Goal: Information Seeking & Learning: Learn about a topic

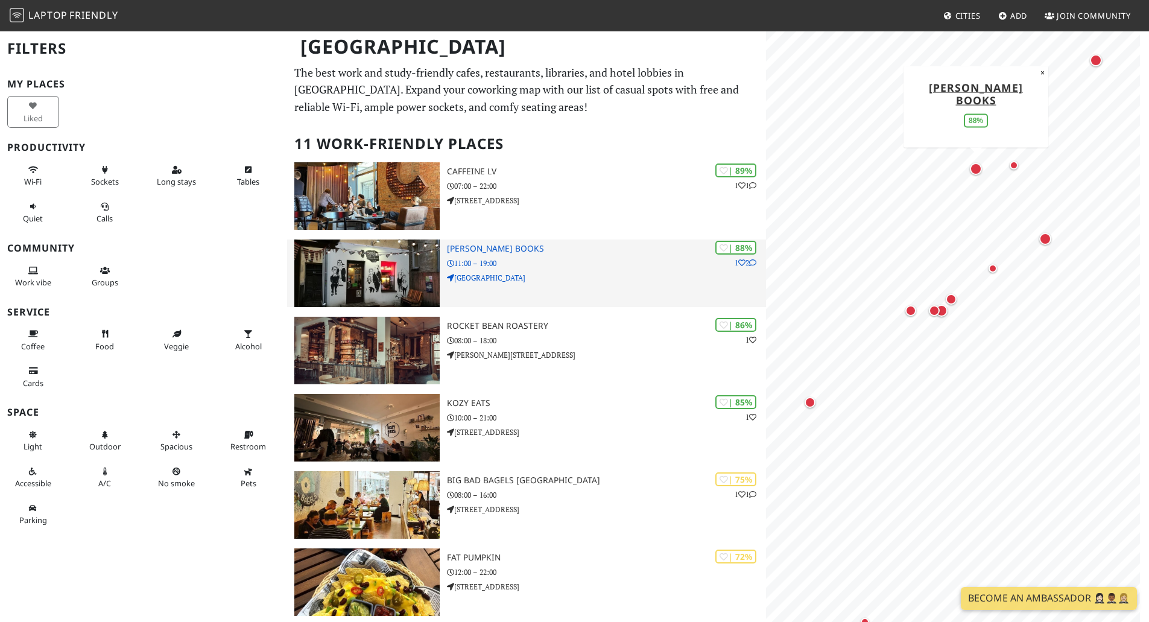
click at [564, 264] on p "11:00 – 19:00" at bounding box center [606, 262] width 319 height 11
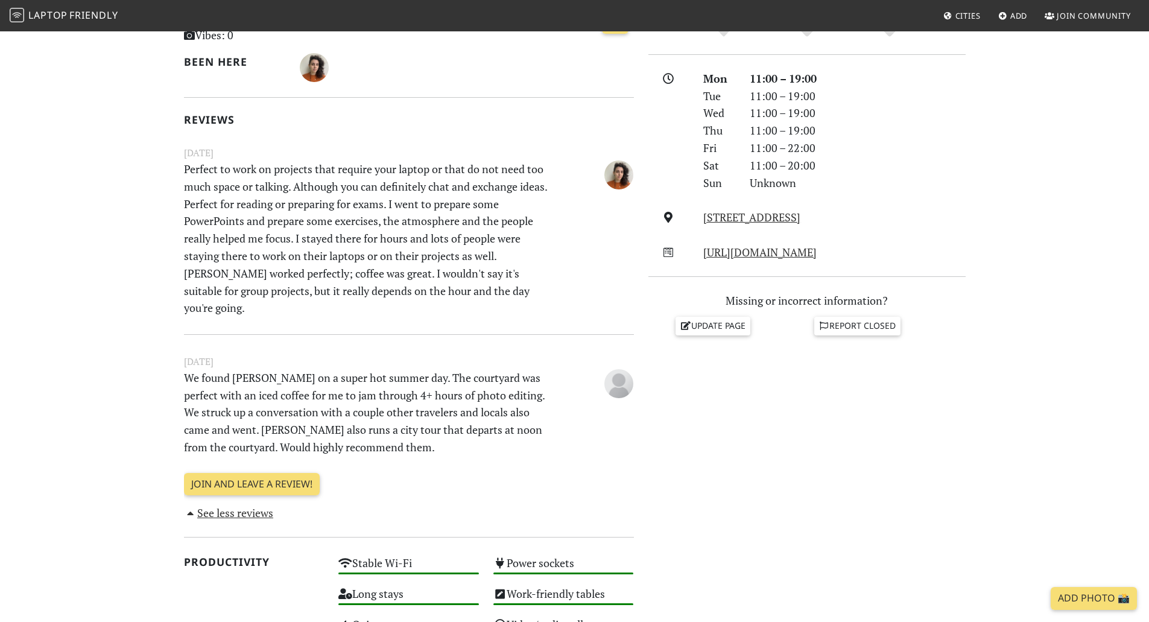
scroll to position [315, 0]
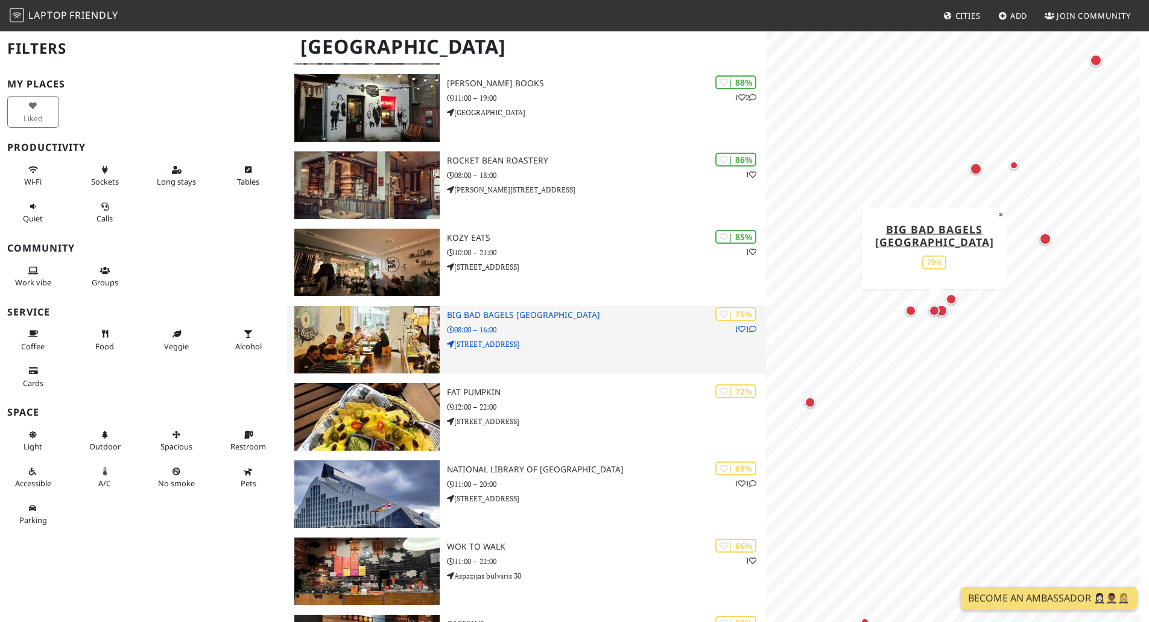
scroll to position [168, 0]
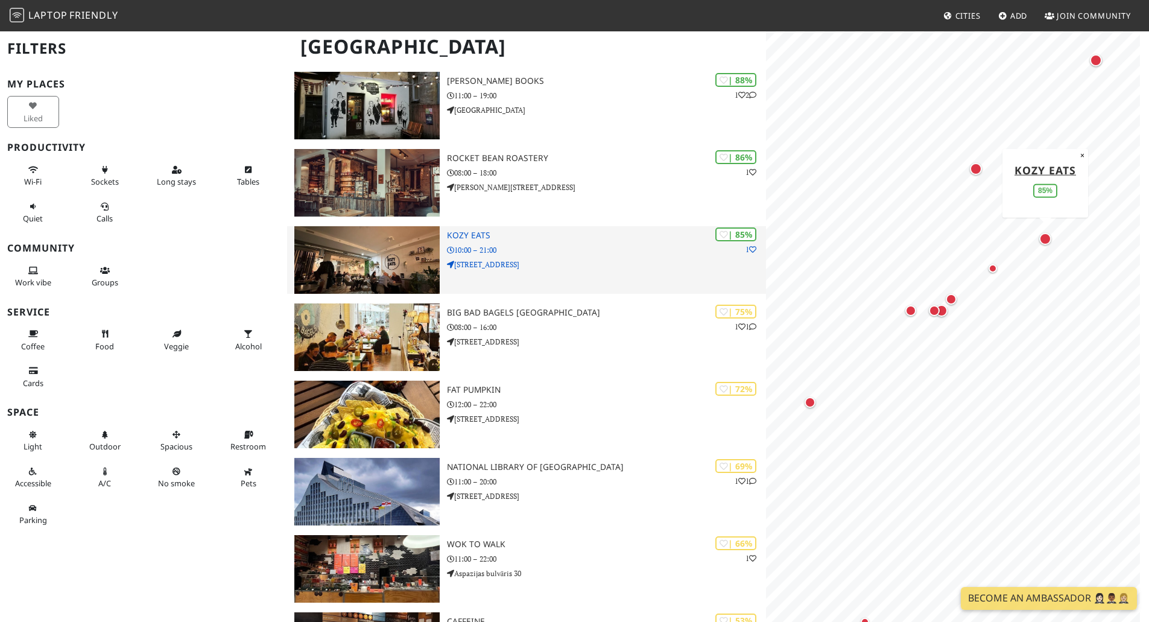
click at [499, 248] on p "10:00 – 21:00" at bounding box center [606, 249] width 319 height 11
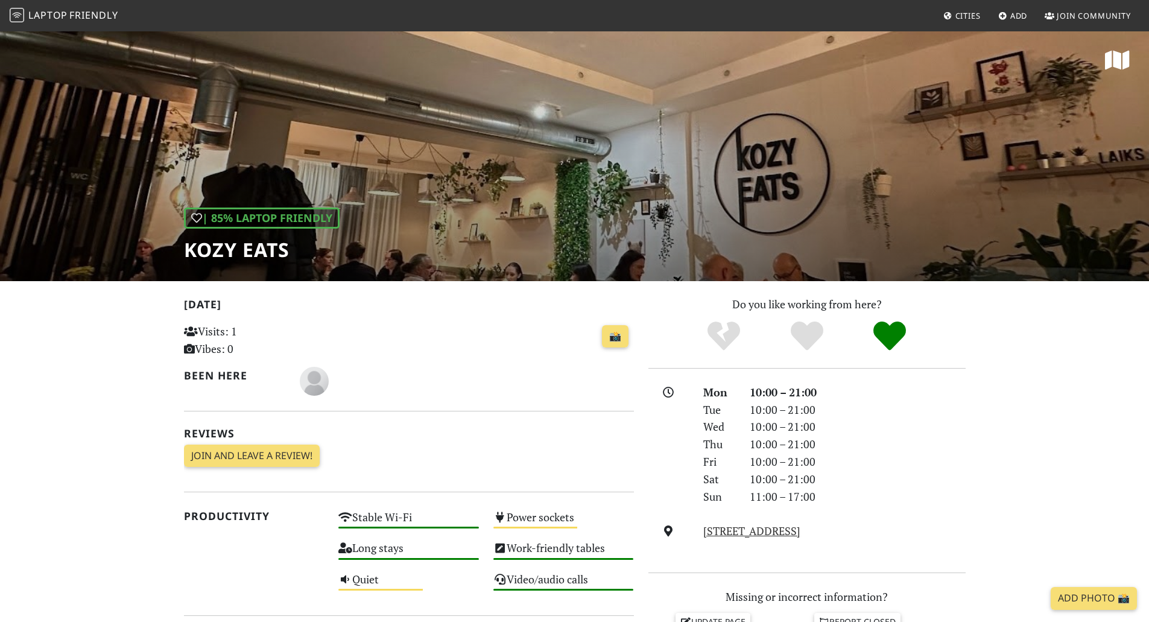
scroll to position [1, 0]
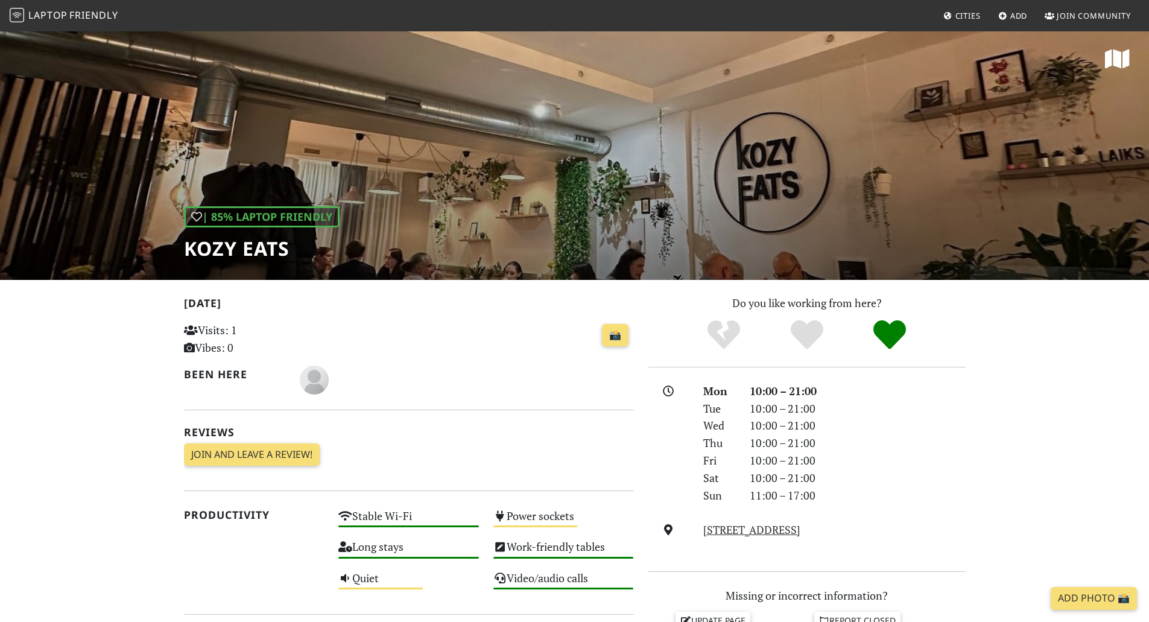
click at [476, 217] on div "| 85% Laptop Friendly Kozy Eats" at bounding box center [574, 154] width 1149 height 251
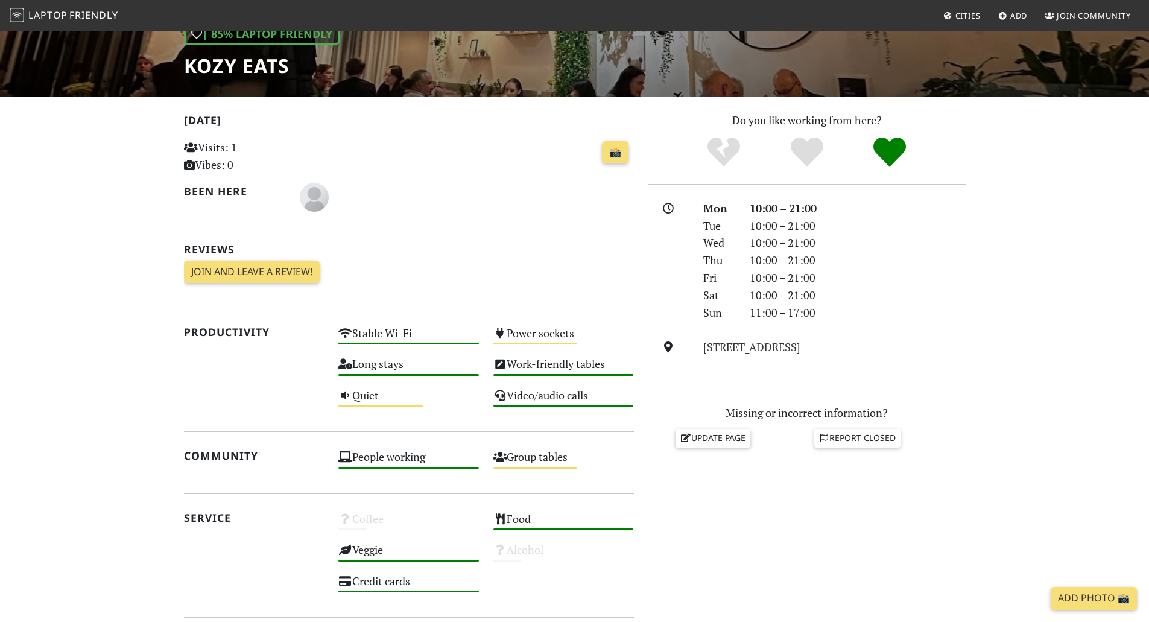
scroll to position [166, 0]
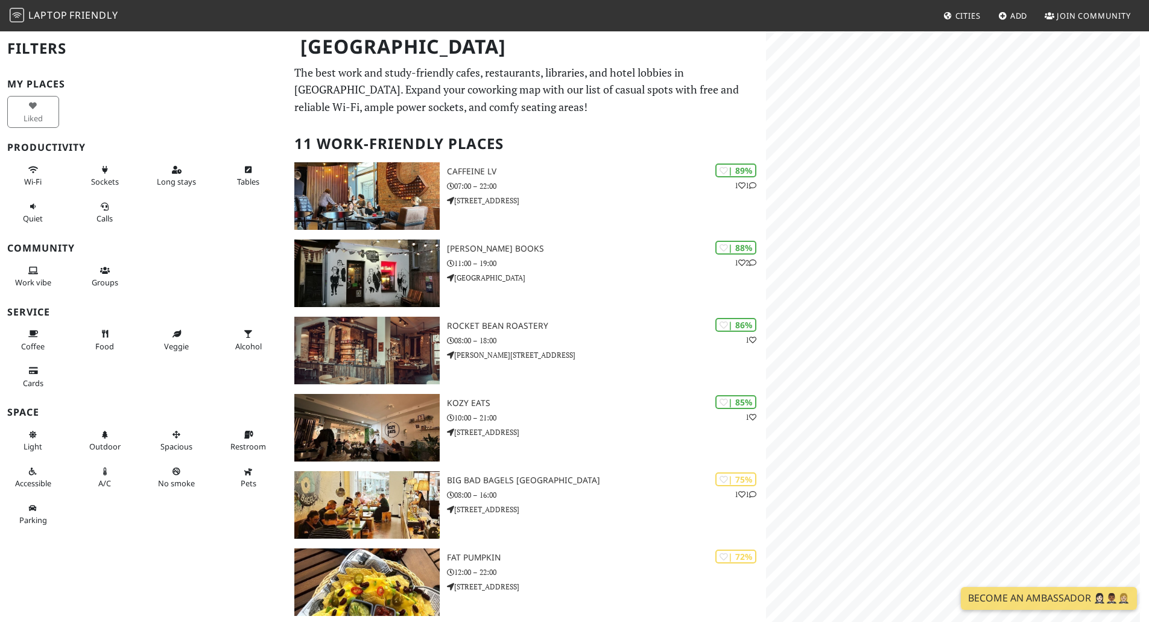
scroll to position [168, 0]
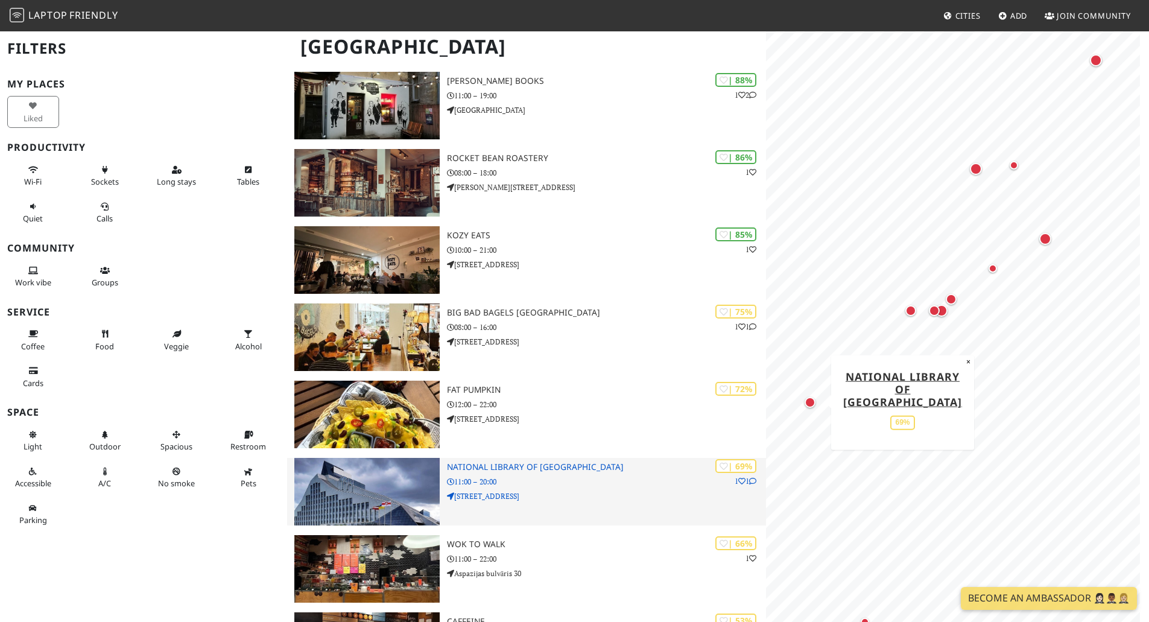
click at [587, 478] on p "11:00 – 20:00" at bounding box center [606, 481] width 319 height 11
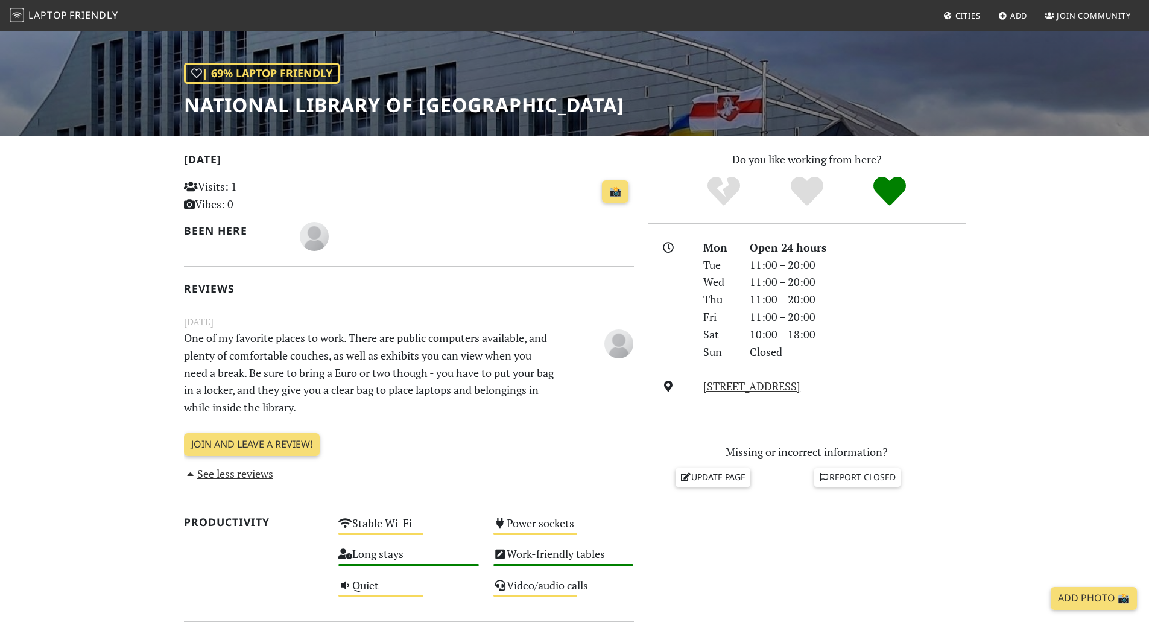
scroll to position [144, 0]
